Goal: Transaction & Acquisition: Subscribe to service/newsletter

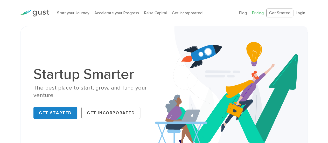
click at [262, 11] on link "Pricing" at bounding box center [258, 13] width 12 height 5
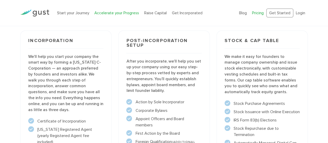
scroll to position [399, 0]
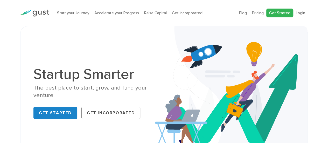
click at [279, 13] on link "Get Started" at bounding box center [279, 13] width 27 height 9
